Goal: Obtain resource: Download file/media

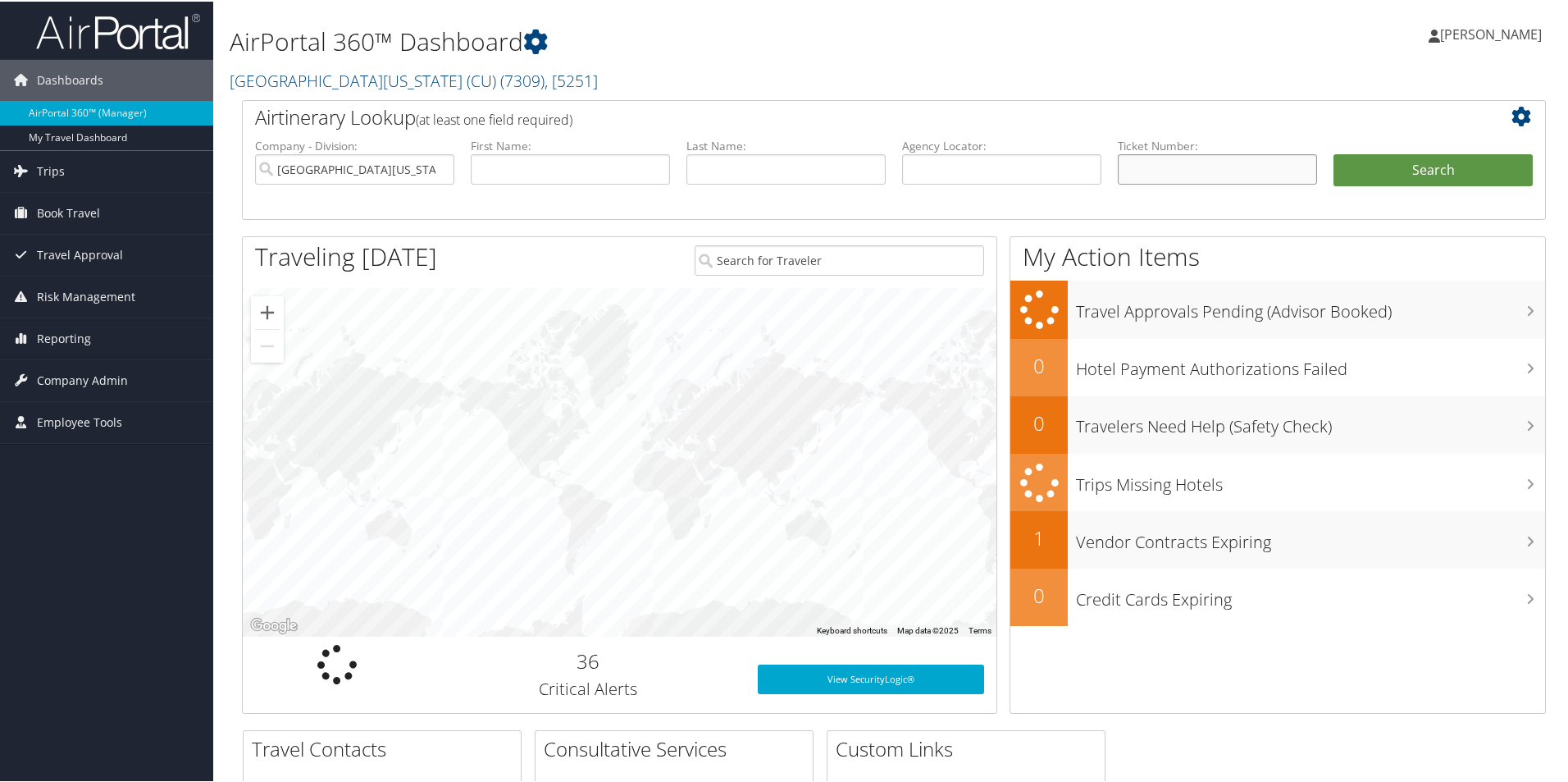
click at [1182, 180] on input "text" at bounding box center [1218, 167] width 199 height 30
paste input "8900897658460"
type input "8900897658460"
click at [1334, 152] on button "Search" at bounding box center [1433, 169] width 199 height 33
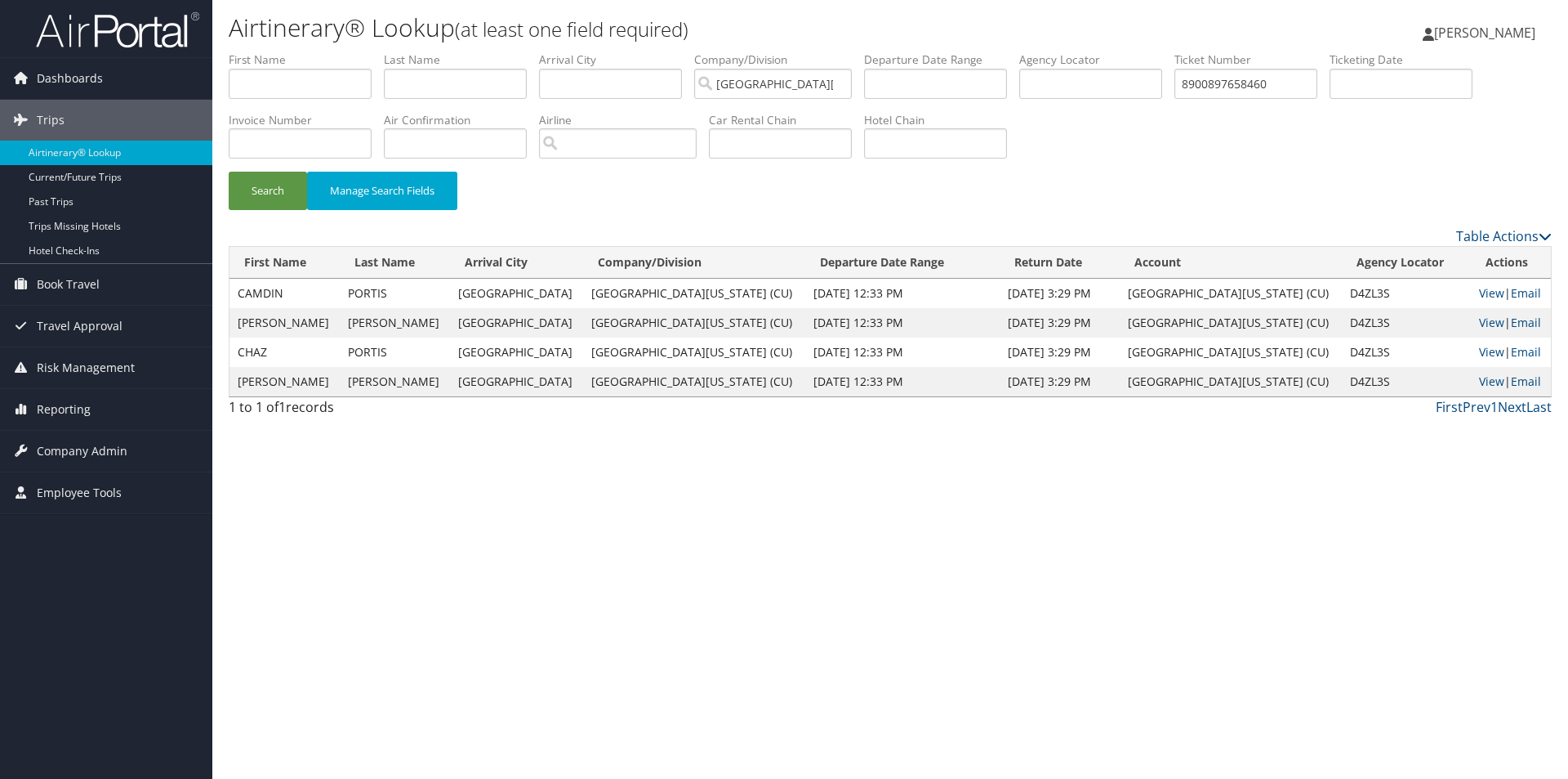
click at [1474, 304] on td "View | Email" at bounding box center [1511, 294] width 80 height 29
click at [1479, 296] on link "View" at bounding box center [1492, 293] width 25 height 15
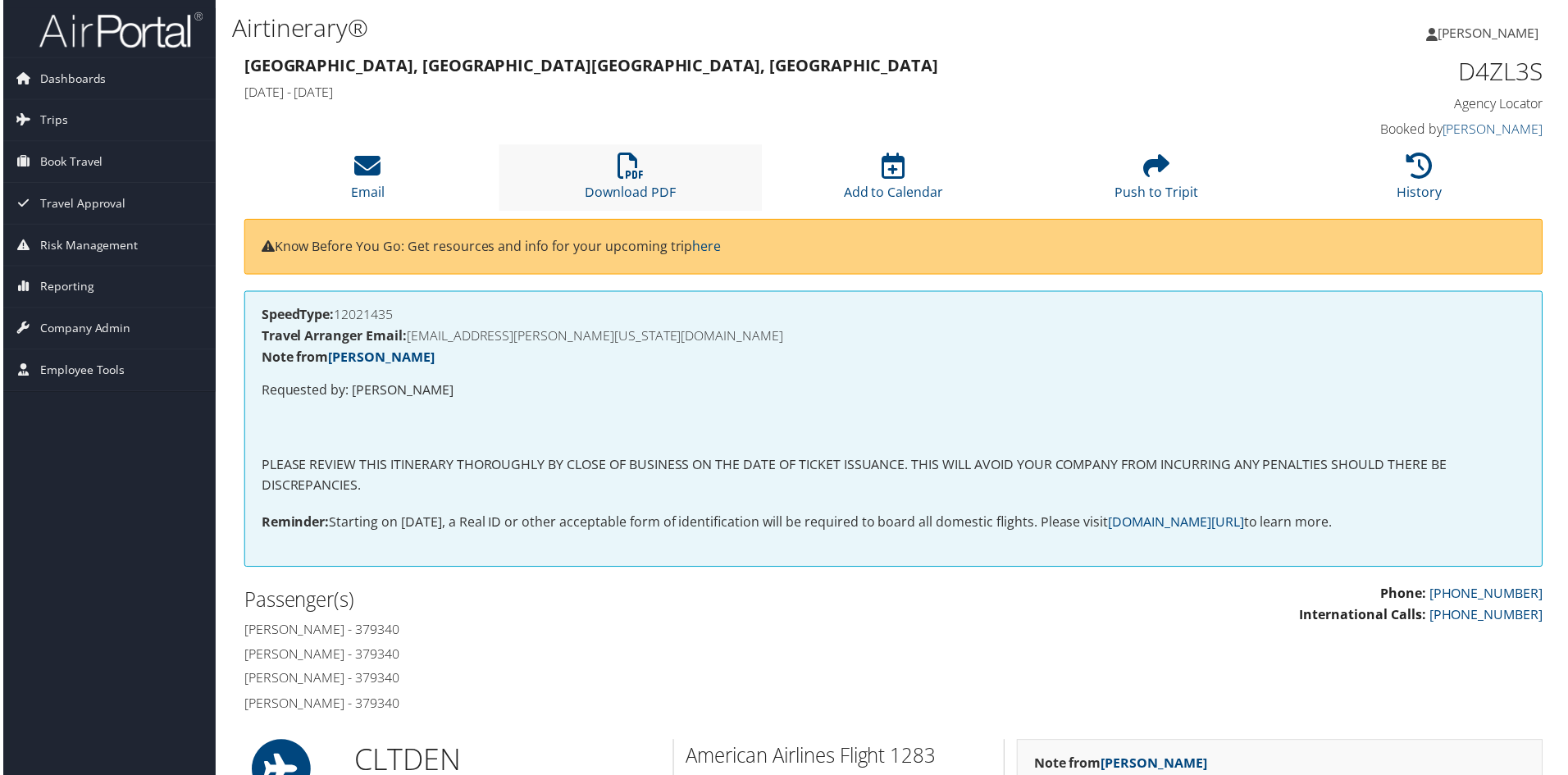
click at [634, 183] on li "Download PDF" at bounding box center [630, 178] width 265 height 67
